Goal: Communication & Community: Participate in discussion

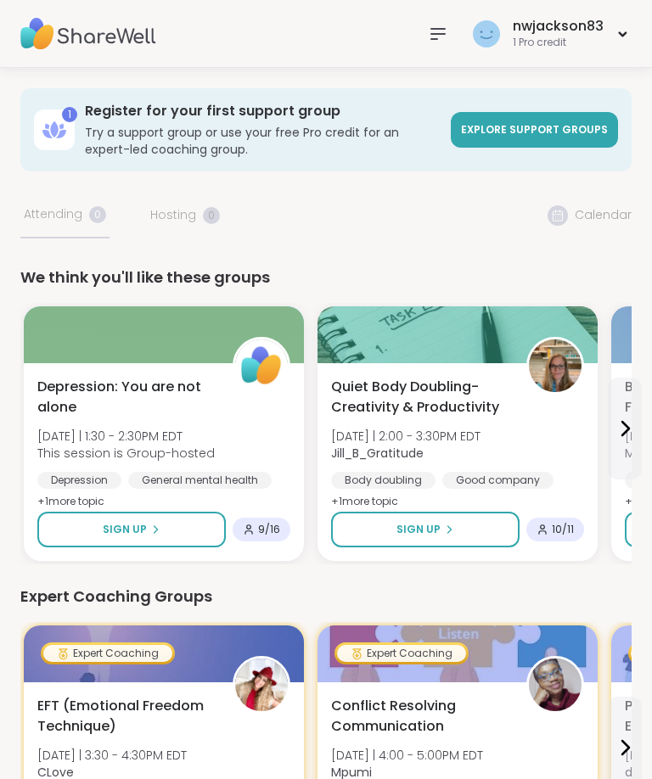
click at [118, 522] on button "Sign Up" at bounding box center [131, 530] width 188 height 36
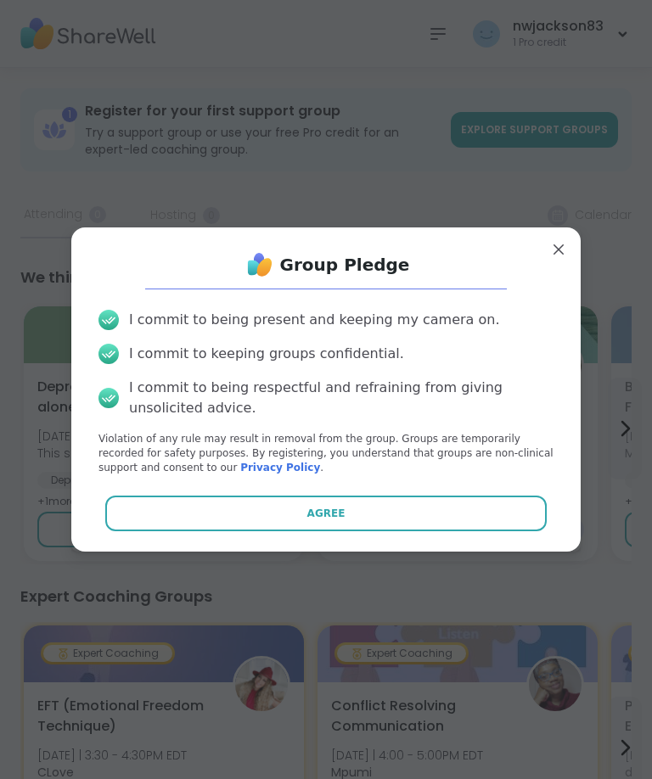
click at [229, 521] on button "Agree" at bounding box center [326, 514] width 442 height 36
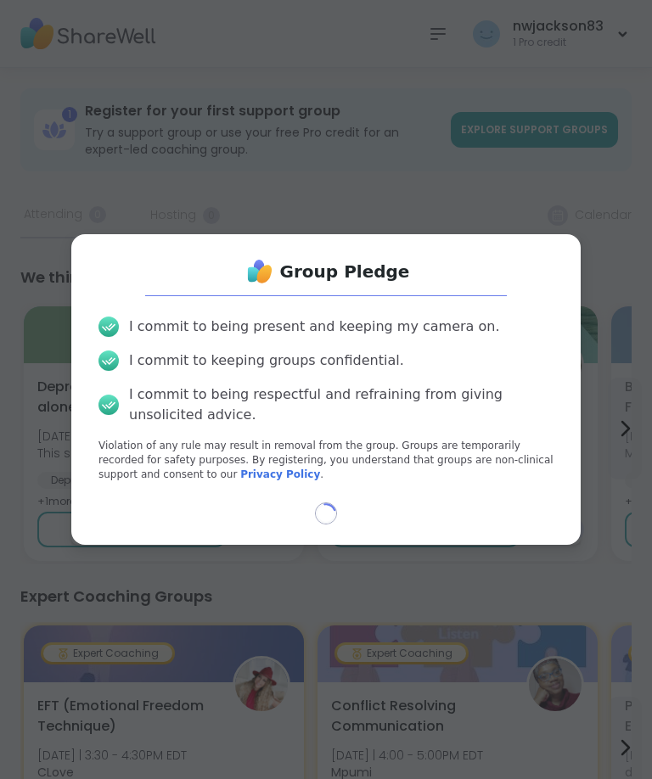
select select "**"
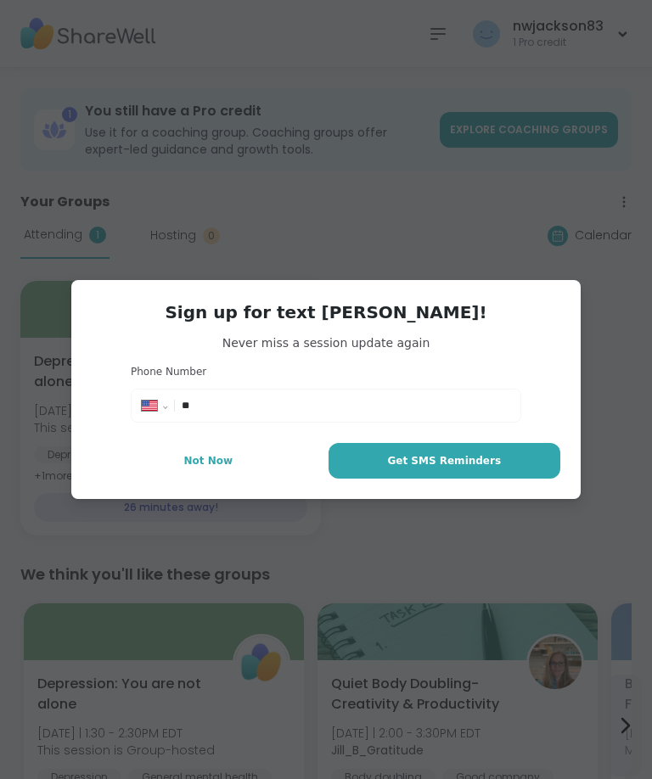
click at [200, 455] on span "Not Now" at bounding box center [207, 460] width 49 height 15
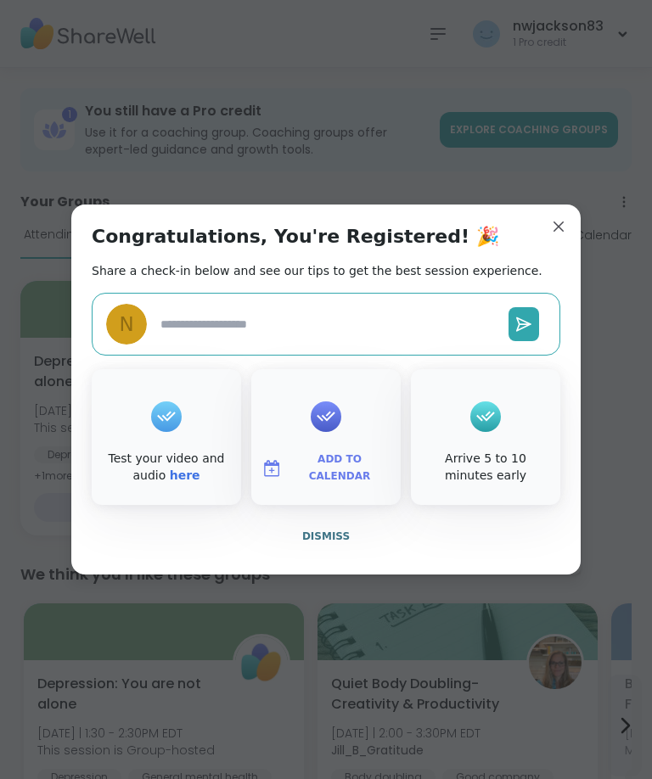
click at [492, 446] on div at bounding box center [485, 417] width 31 height 68
click at [493, 422] on icon at bounding box center [485, 416] width 27 height 26
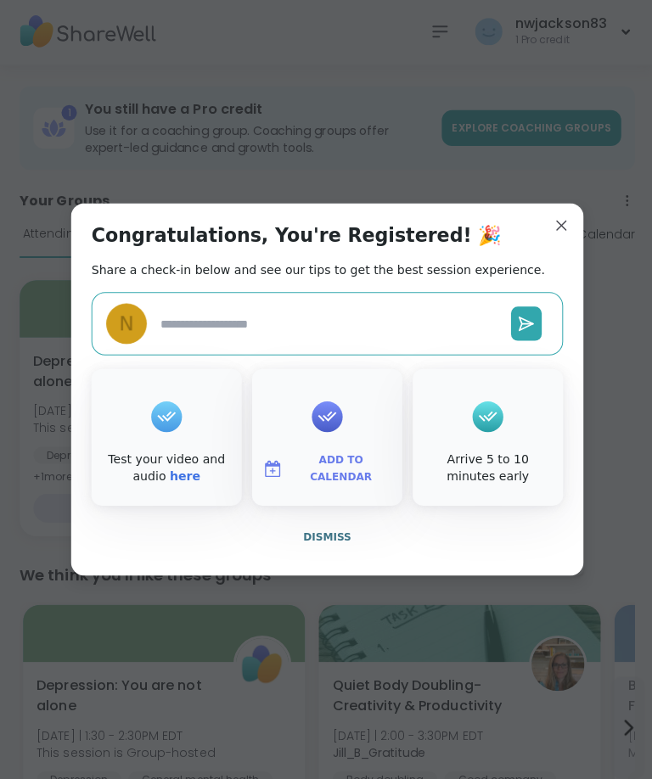
click at [183, 469] on link "here" at bounding box center [185, 476] width 31 height 14
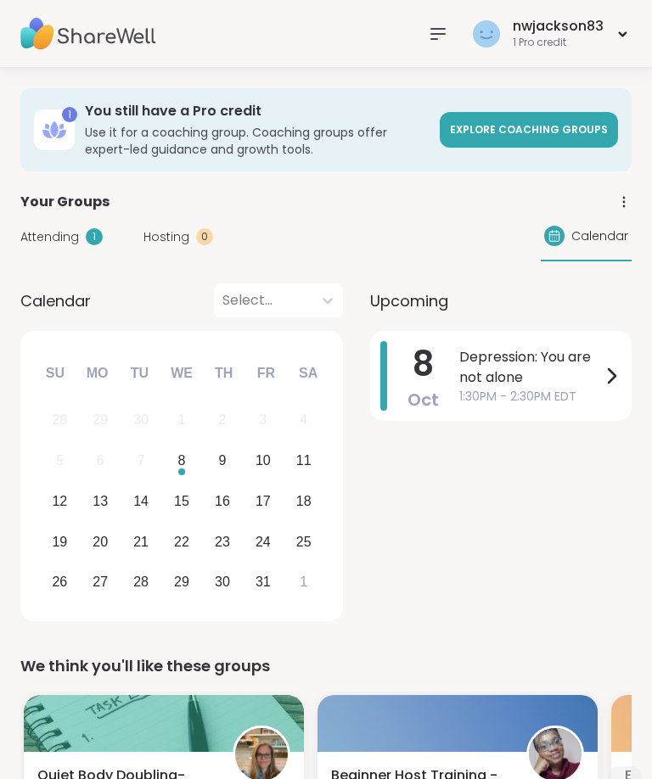
click at [568, 365] on span "Depression: You are not alone" at bounding box center [530, 367] width 142 height 41
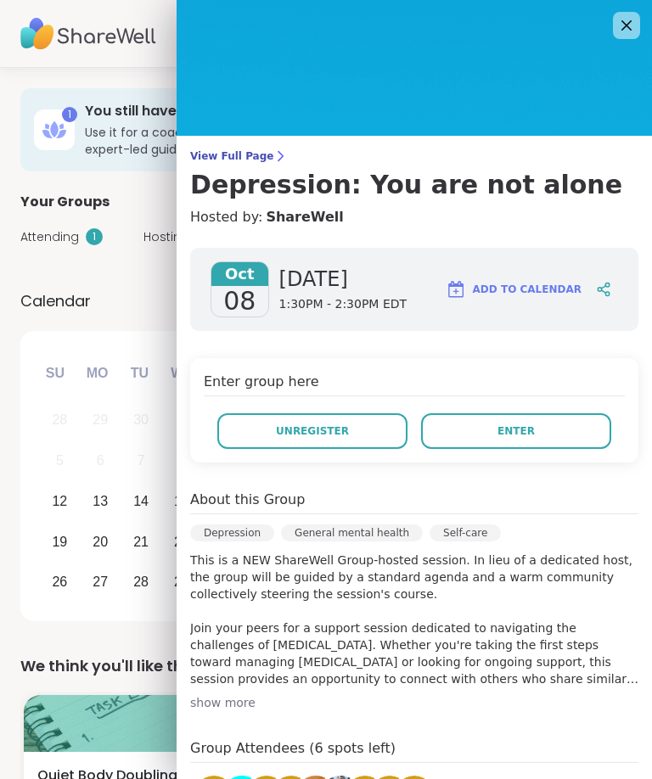
click at [626, 28] on icon at bounding box center [626, 25] width 20 height 20
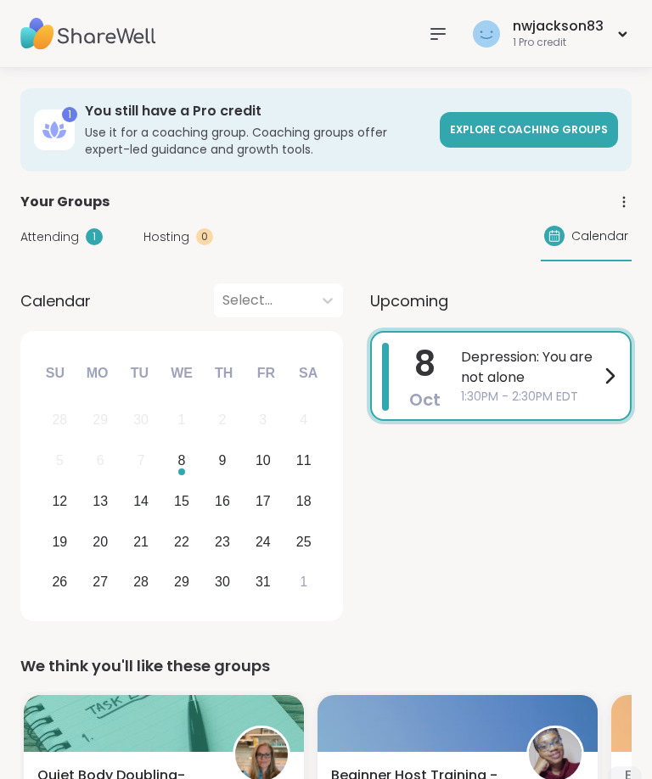
click at [520, 361] on span "Depression: You are not alone" at bounding box center [530, 367] width 138 height 41
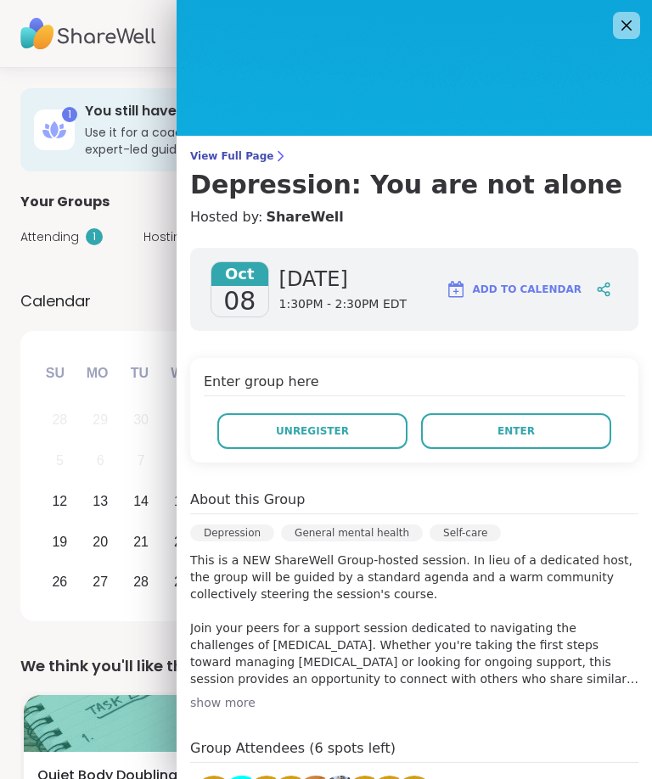
click at [627, 26] on icon at bounding box center [626, 25] width 10 height 10
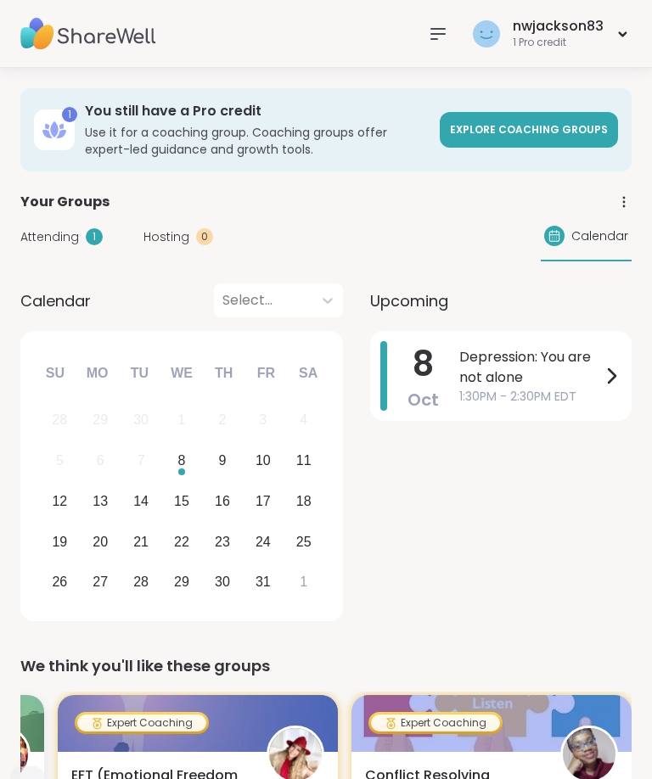
click at [542, 370] on span "Depression: You are not alone" at bounding box center [530, 367] width 142 height 41
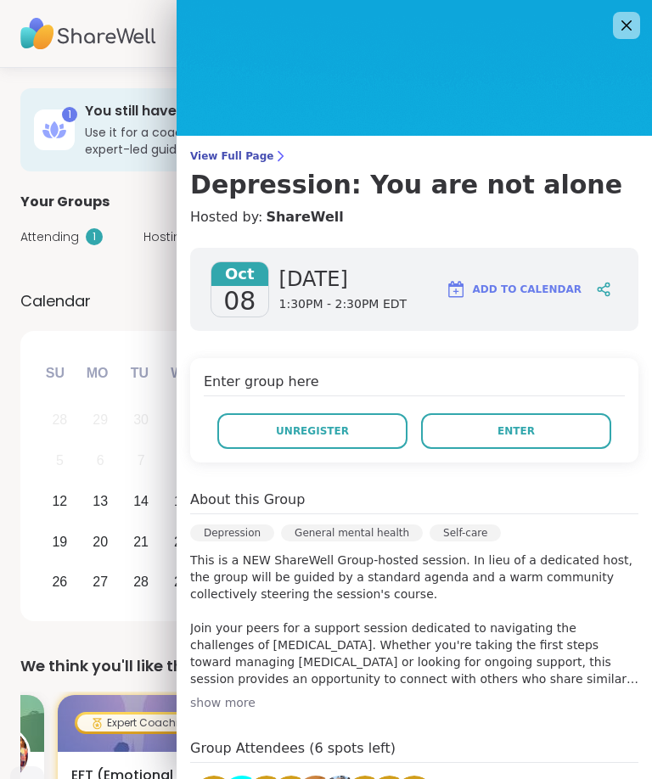
click at [624, 19] on icon at bounding box center [626, 25] width 20 height 20
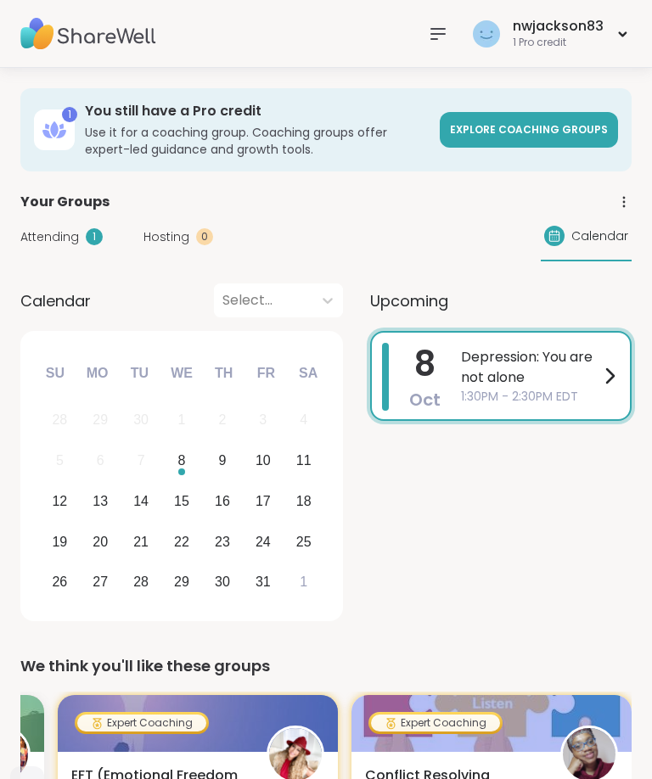
click at [554, 363] on span "Depression: You are not alone" at bounding box center [530, 367] width 138 height 41
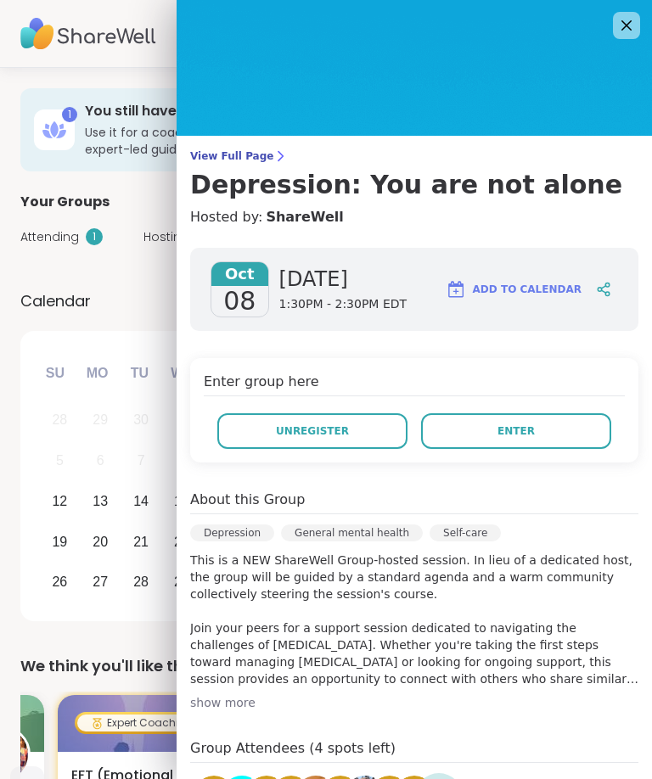
click at [357, 414] on button "Unregister" at bounding box center [312, 431] width 190 height 36
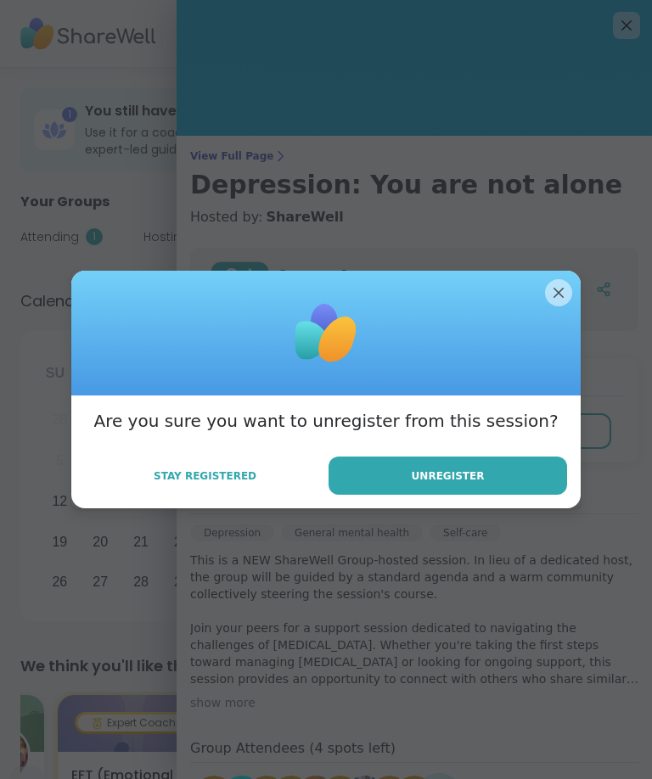
click at [485, 479] on button "Unregister" at bounding box center [448, 476] width 239 height 38
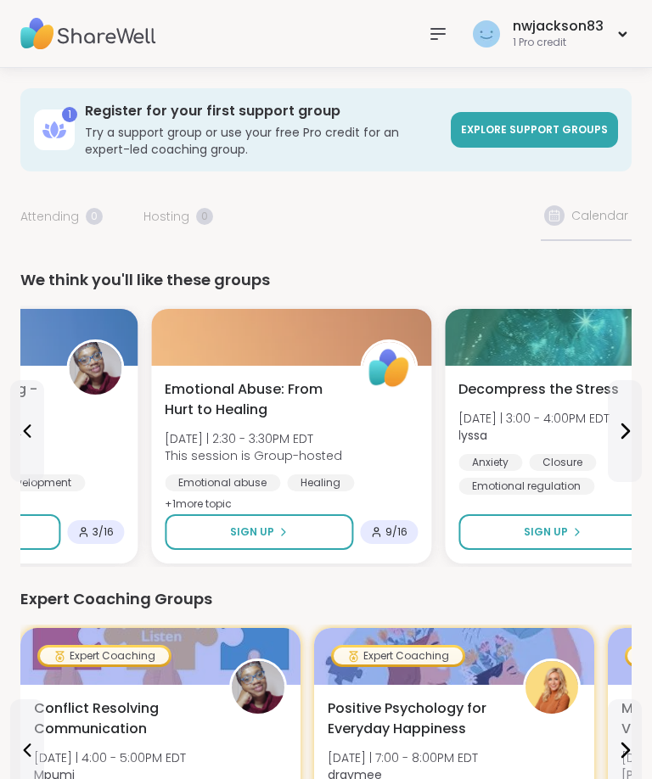
click at [571, 131] on span "Explore support groups" at bounding box center [534, 129] width 147 height 14
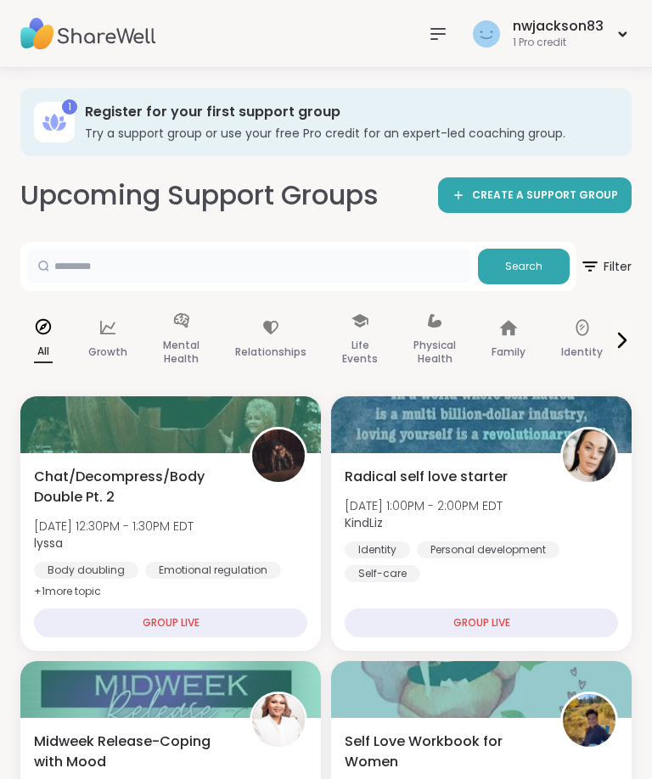
click at [421, 263] on input "text" at bounding box center [249, 266] width 444 height 34
click at [522, 250] on button "Search" at bounding box center [524, 267] width 92 height 36
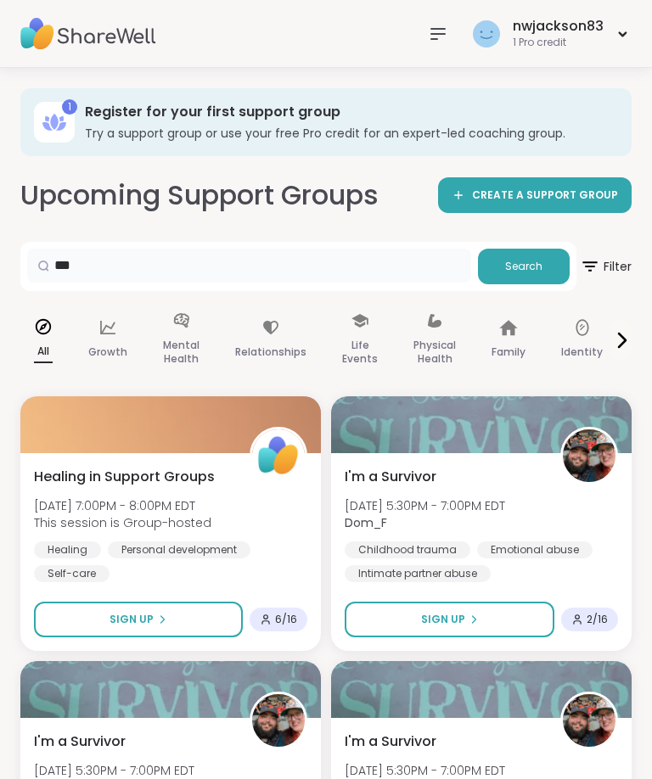
click at [408, 259] on input "***" at bounding box center [249, 266] width 444 height 34
type input "*"
type input "*********"
click at [526, 261] on span "Search" at bounding box center [523, 266] width 37 height 15
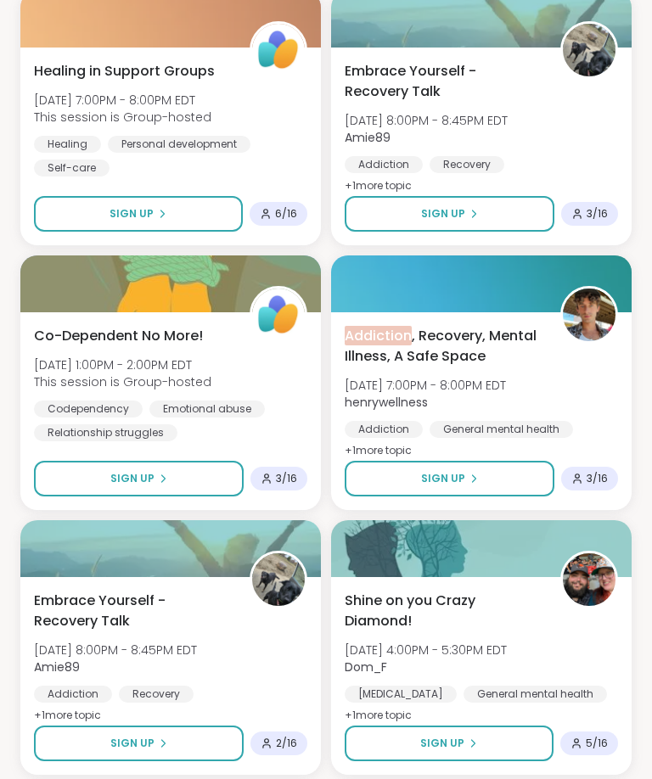
scroll to position [403, 0]
